Goal: Information Seeking & Learning: Find specific page/section

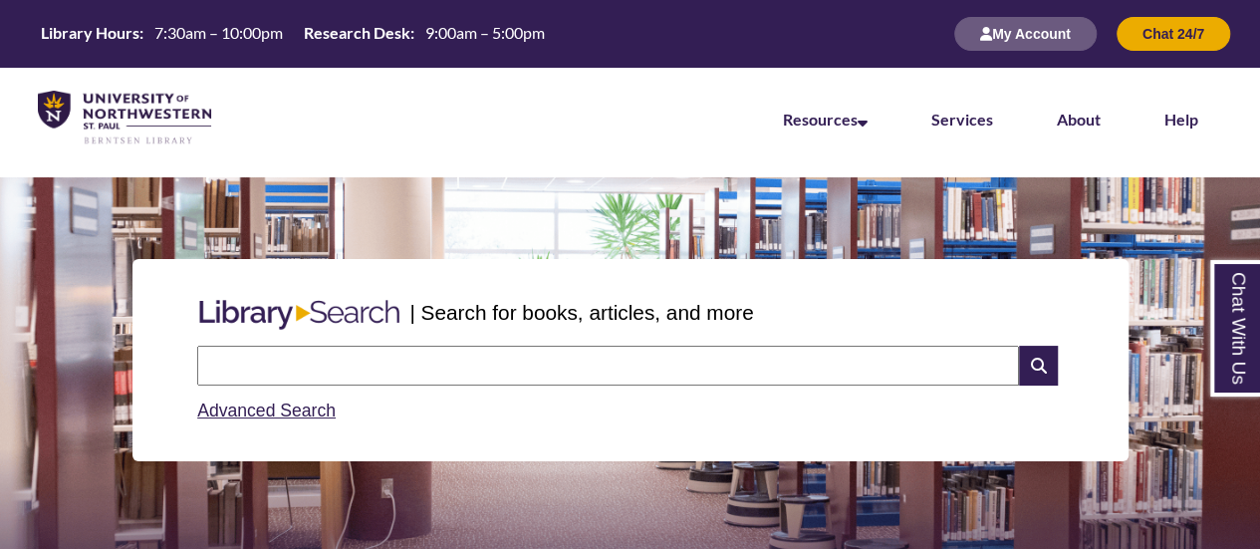
click at [242, 348] on input "text" at bounding box center [607, 366] width 821 height 40
type input "**********"
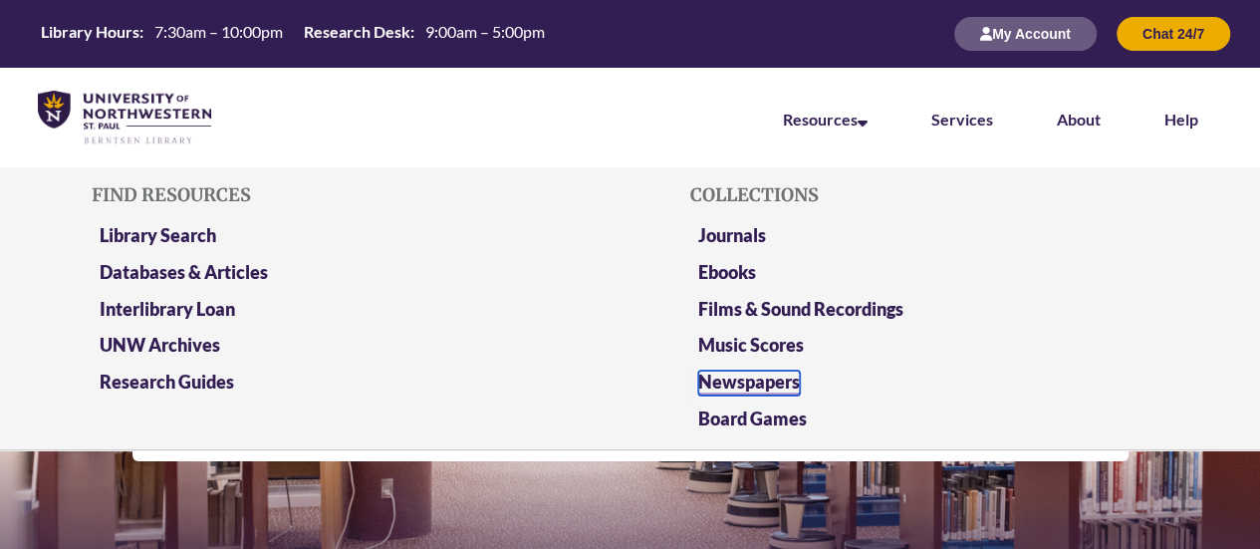
click at [751, 385] on link "Newspapers" at bounding box center [749, 382] width 102 height 25
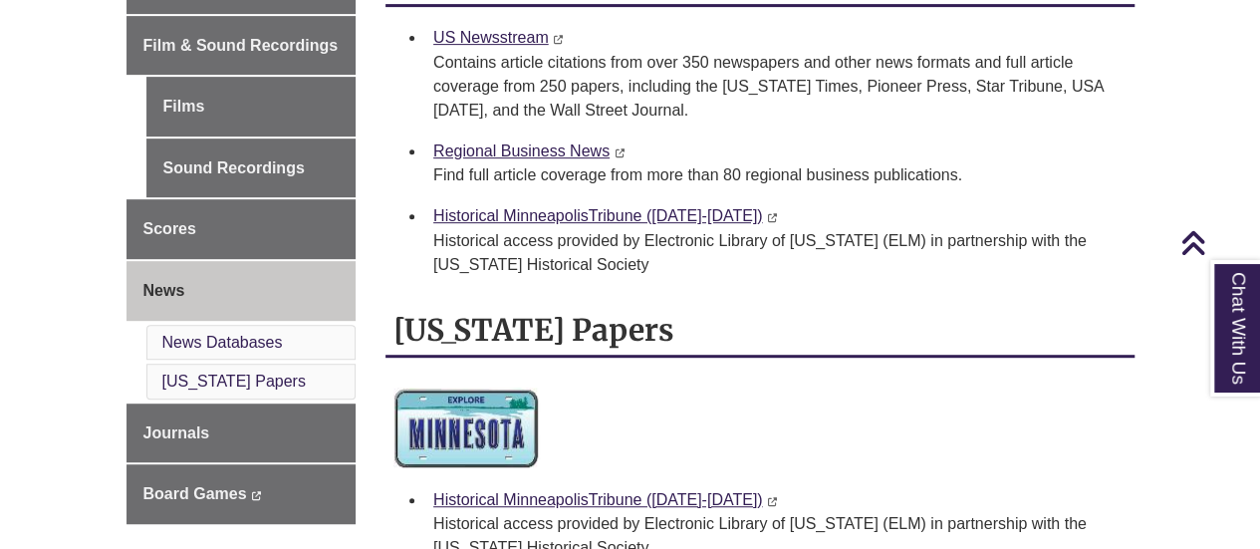
scroll to position [299, 0]
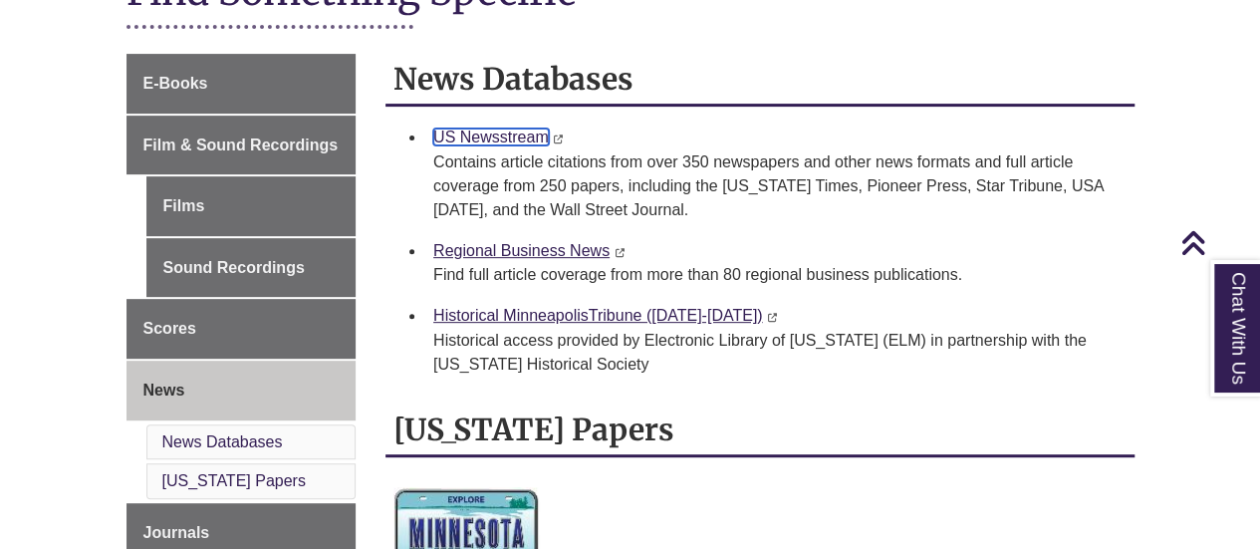
click at [525, 129] on link "US Newsstream" at bounding box center [490, 136] width 115 height 17
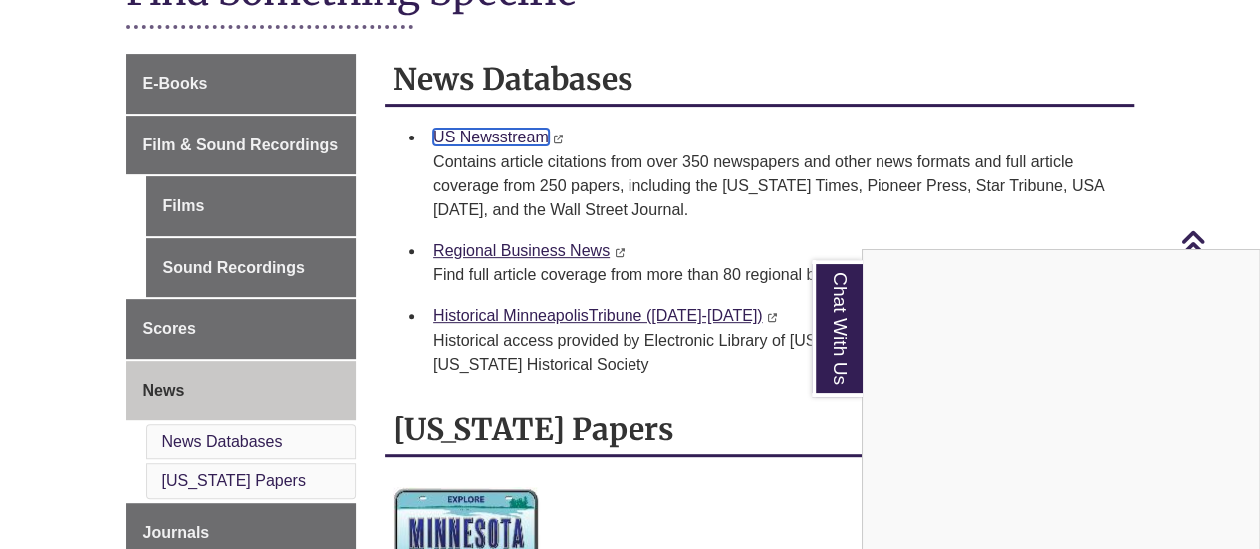
scroll to position [0, 0]
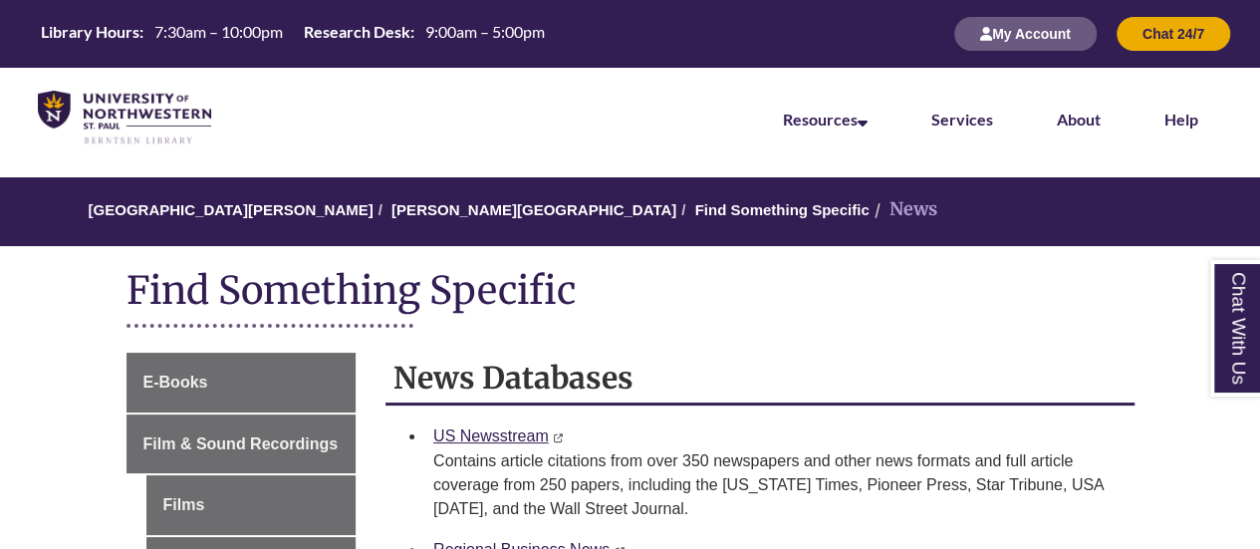
scroll to position [199, 0]
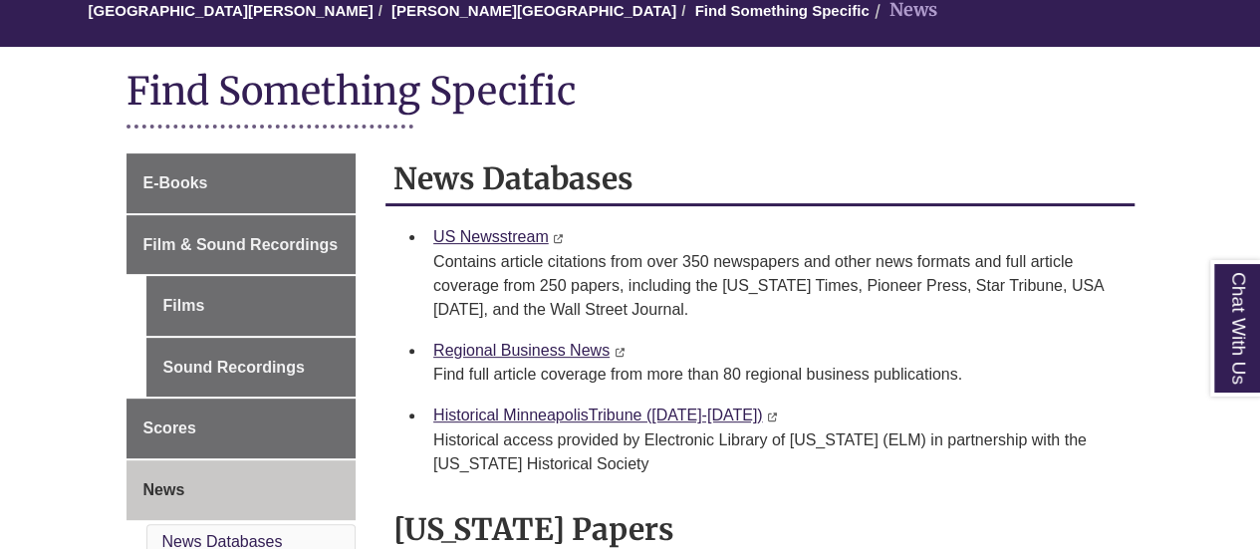
click at [492, 245] on div "US Newsstream This link opens in a new window This link opens in a new window C…" at bounding box center [775, 273] width 685 height 98
click at [490, 236] on link "US Newsstream" at bounding box center [490, 236] width 115 height 17
